Goal: Check status: Check status

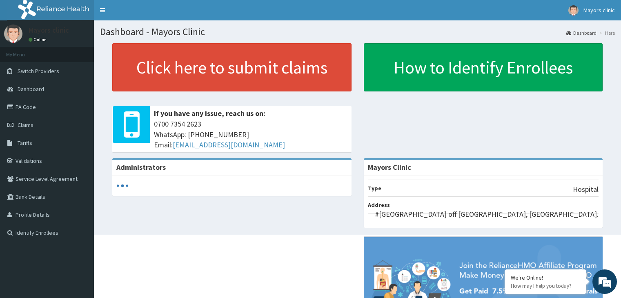
click at [23, 122] on span "Claims" at bounding box center [26, 124] width 16 height 7
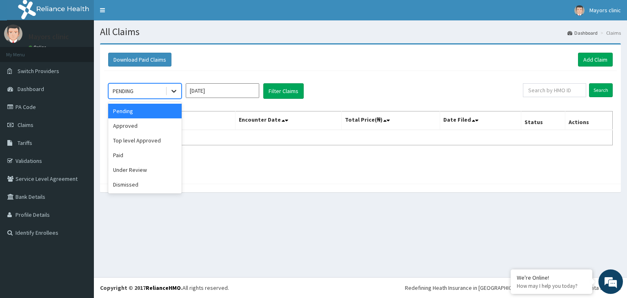
click at [177, 91] on icon at bounding box center [174, 91] width 8 height 8
click at [144, 125] on div "Approved" at bounding box center [144, 125] width 73 height 15
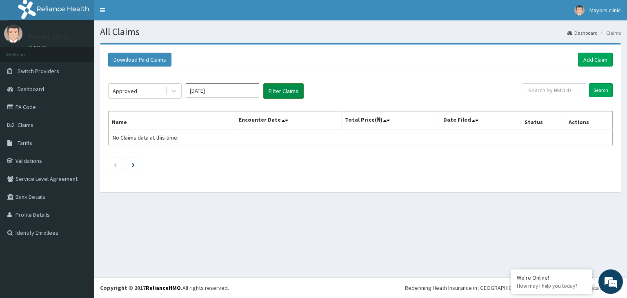
click at [287, 85] on button "Filter Claims" at bounding box center [283, 91] width 40 height 16
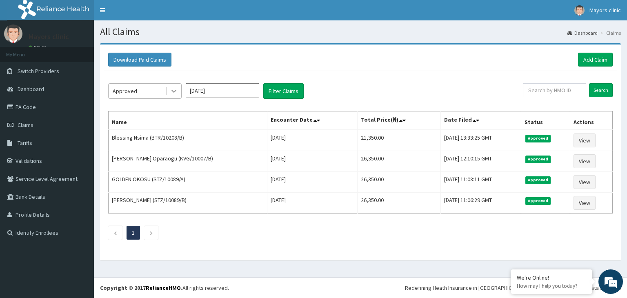
click at [169, 93] on div at bounding box center [174, 91] width 15 height 15
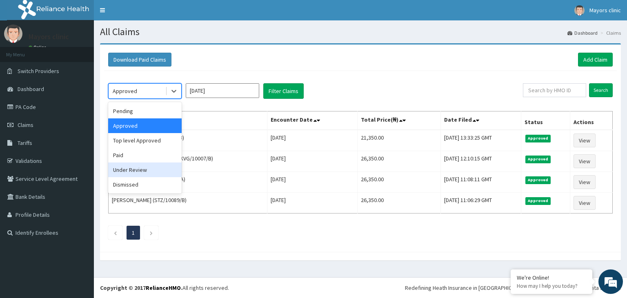
click at [137, 166] on div "Under Review" at bounding box center [144, 169] width 73 height 15
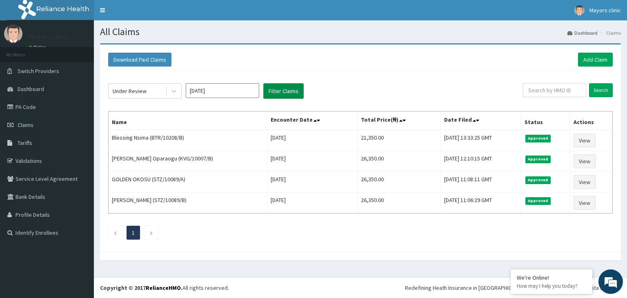
click at [283, 85] on button "Filter Claims" at bounding box center [283, 91] width 40 height 16
